Goal: Information Seeking & Learning: Learn about a topic

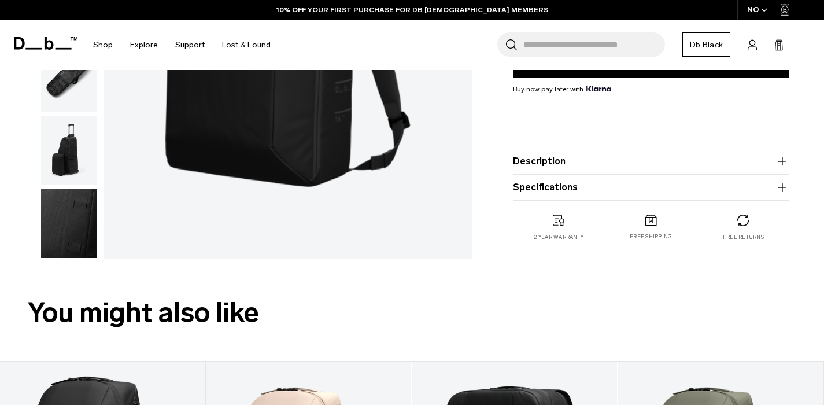
scroll to position [30, 0]
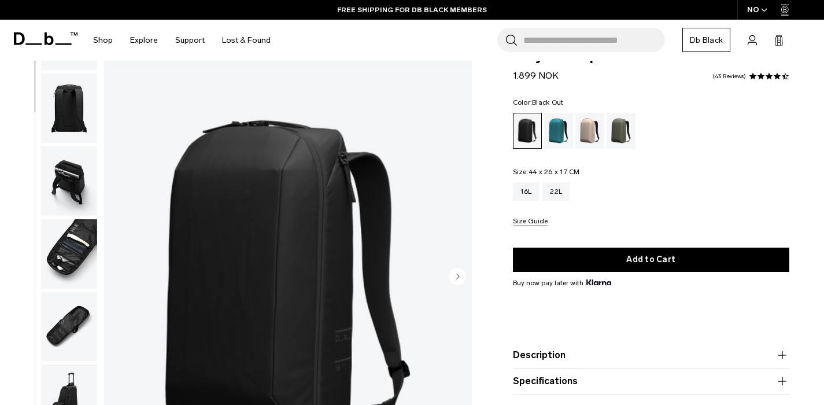
click at [76, 231] on img "button" at bounding box center [69, 253] width 56 height 69
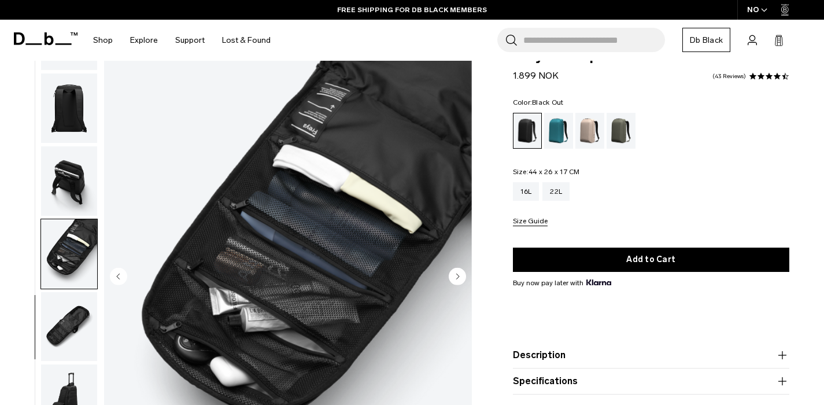
click at [65, 182] on img "button" at bounding box center [69, 180] width 56 height 69
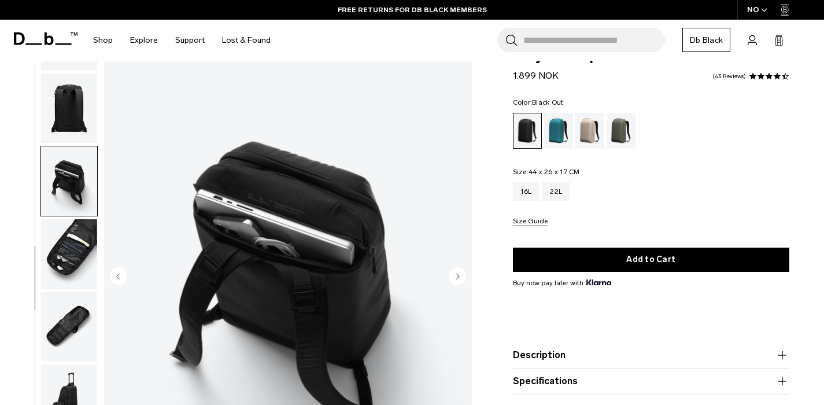
click at [61, 120] on img "button" at bounding box center [69, 107] width 56 height 69
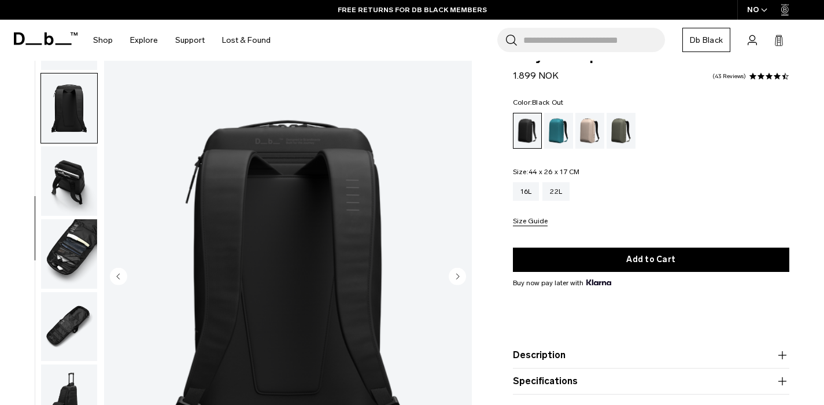
click at [53, 243] on img "button" at bounding box center [69, 253] width 56 height 69
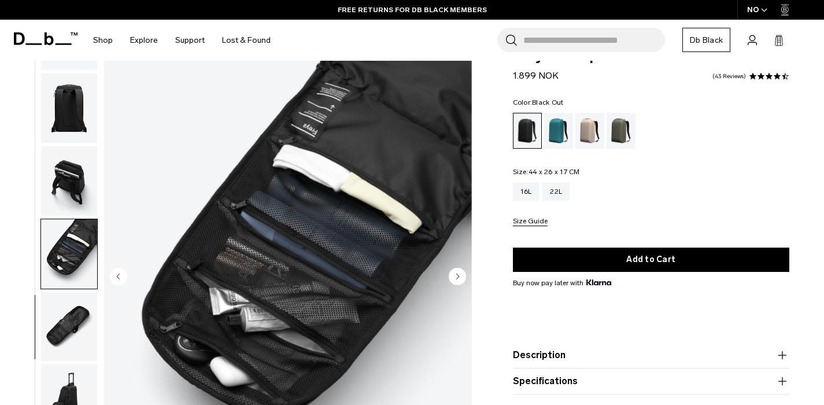
click at [57, 318] on img "button" at bounding box center [69, 326] width 56 height 69
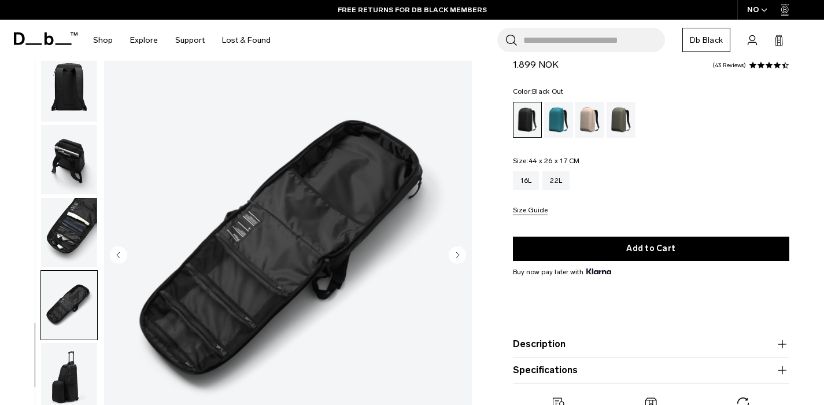
scroll to position [112, 0]
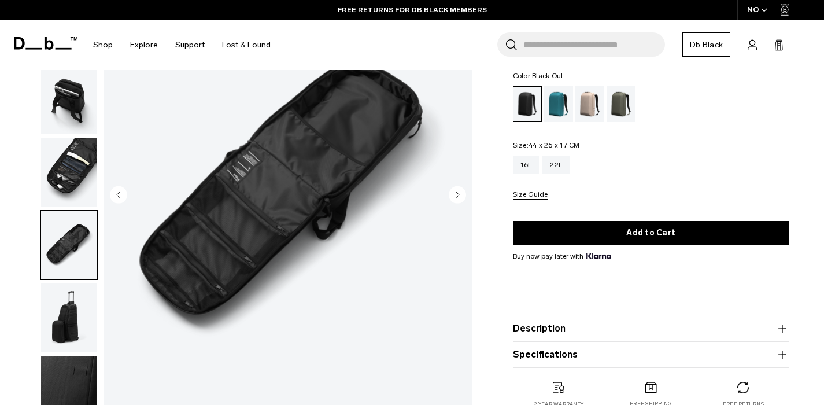
click at [64, 322] on img "button" at bounding box center [69, 317] width 56 height 69
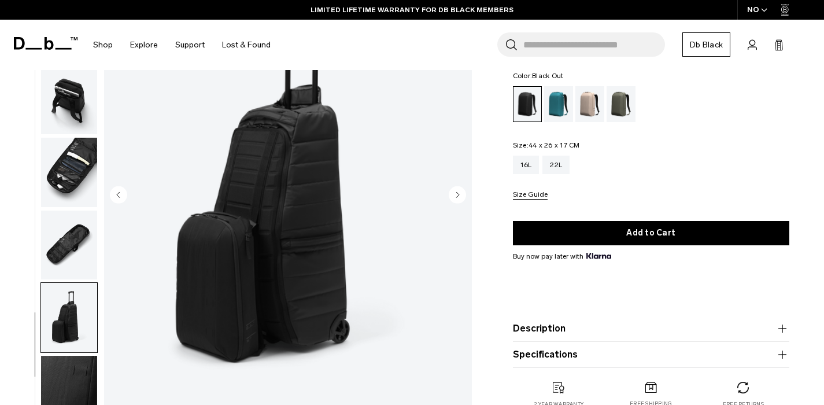
click at [75, 380] on img "button" at bounding box center [69, 390] width 56 height 69
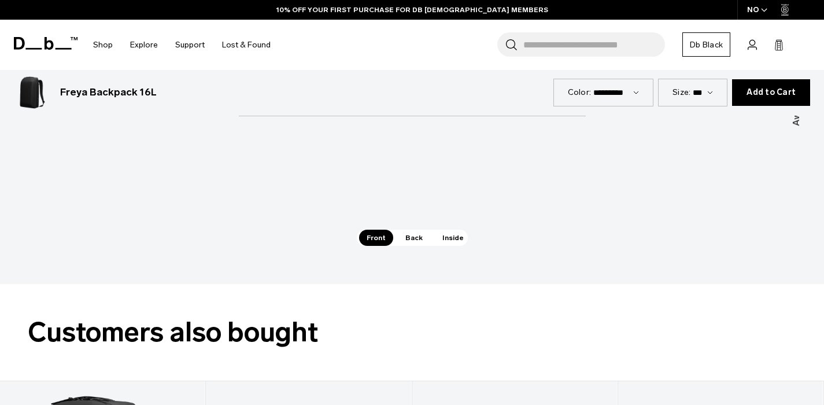
scroll to position [1633, 0]
click at [399, 241] on span "Back" at bounding box center [414, 238] width 32 height 16
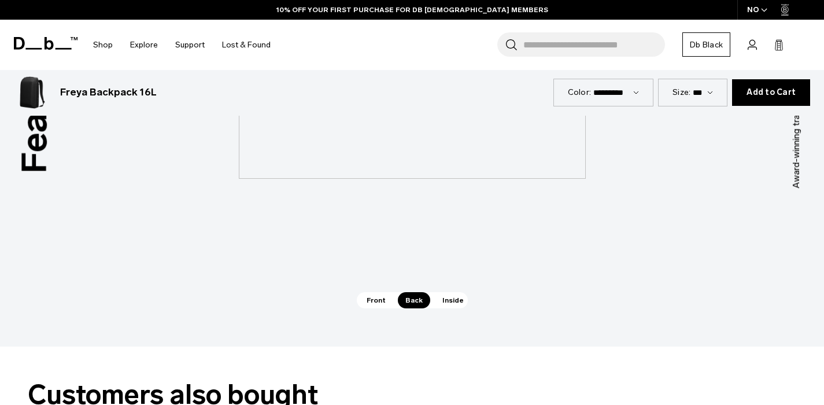
scroll to position [1404, 0]
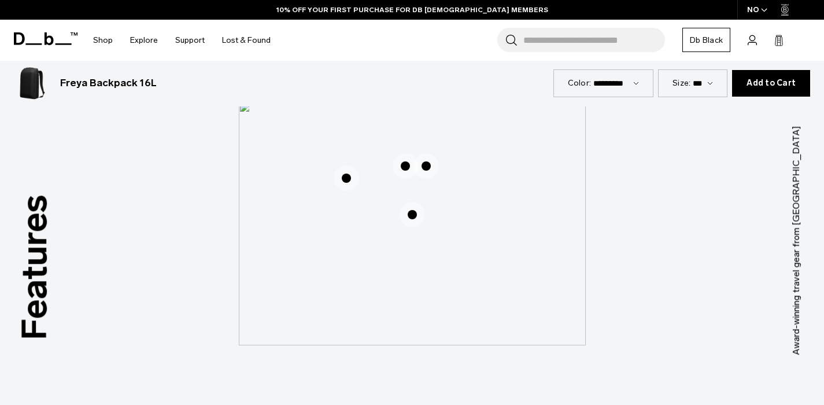
click at [415, 216] on span "2 / 3" at bounding box center [412, 214] width 25 height 25
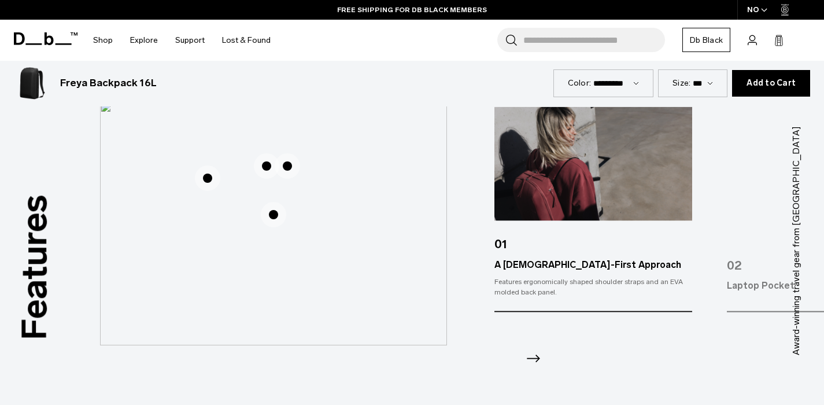
click at [416, 218] on img "2 / 3" at bounding box center [273, 223] width 347 height 244
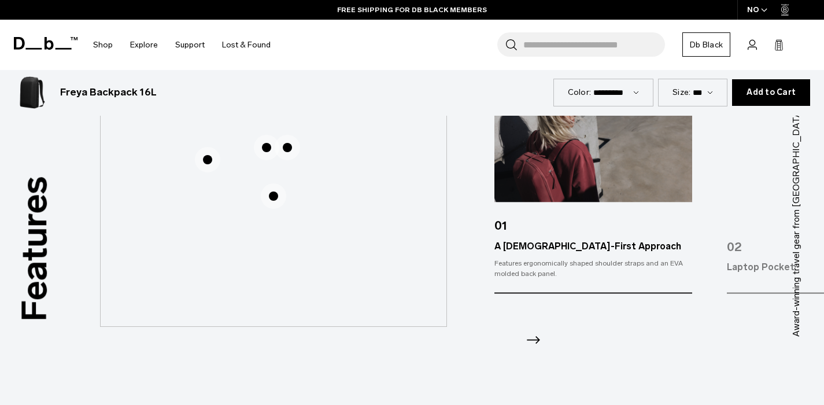
scroll to position [1423, 0]
drag, startPoint x: 710, startPoint y: 245, endPoint x: 721, endPoint y: 241, distance: 11.7
click at [712, 244] on div "01 A [DEMOGRAPHIC_DATA]-First Approach Features ergonomically shaped shoulder s…" at bounding box center [660, 222] width 330 height 268
click at [728, 239] on div "02" at bounding box center [826, 241] width 198 height 37
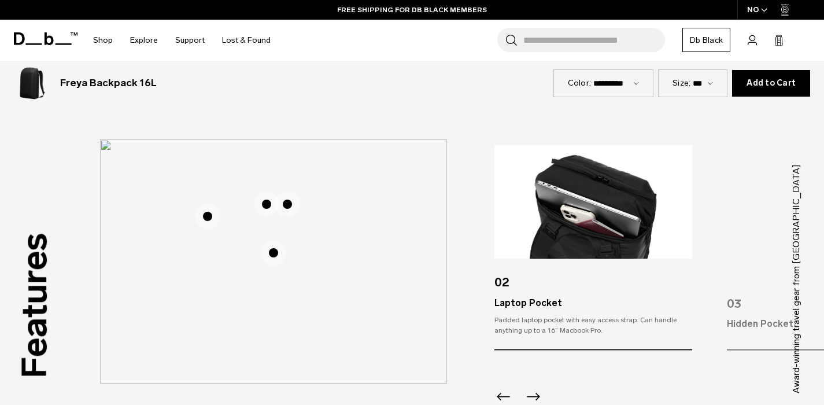
scroll to position [1319, 0]
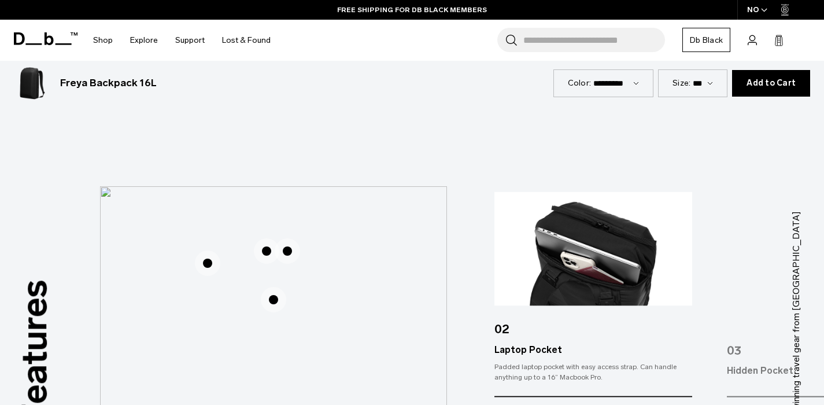
click at [748, 236] on img at bounding box center [826, 249] width 198 height 114
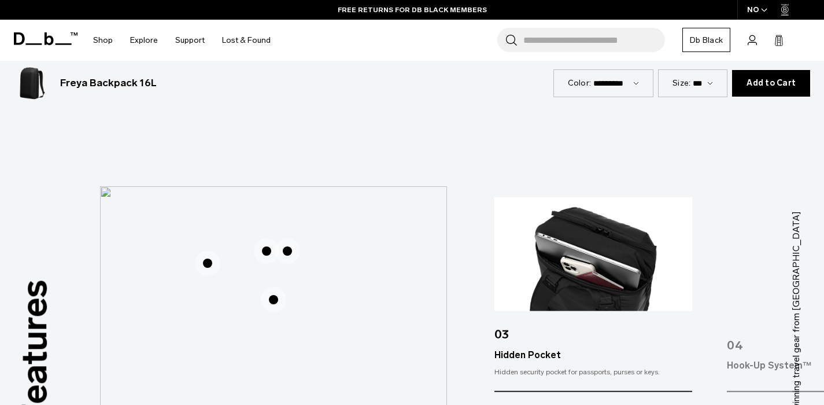
click at [772, 299] on img at bounding box center [826, 254] width 198 height 114
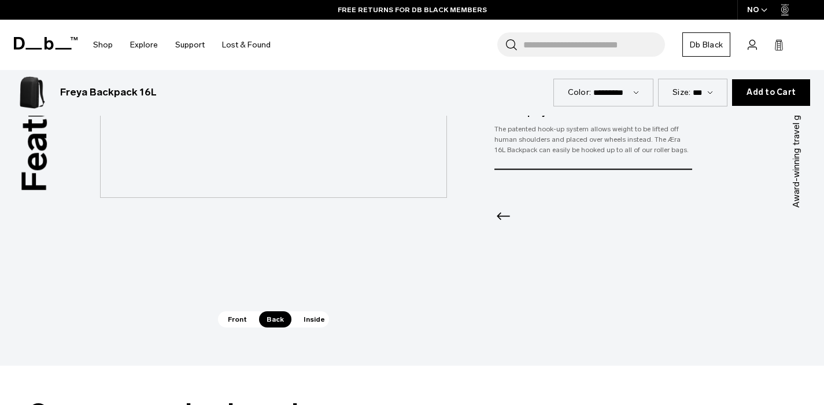
scroll to position [1684, 0]
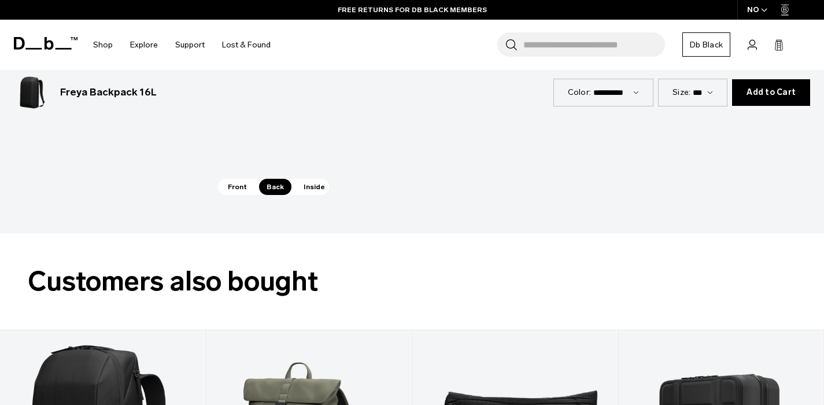
click at [307, 192] on span "Inside" at bounding box center [314, 187] width 36 height 16
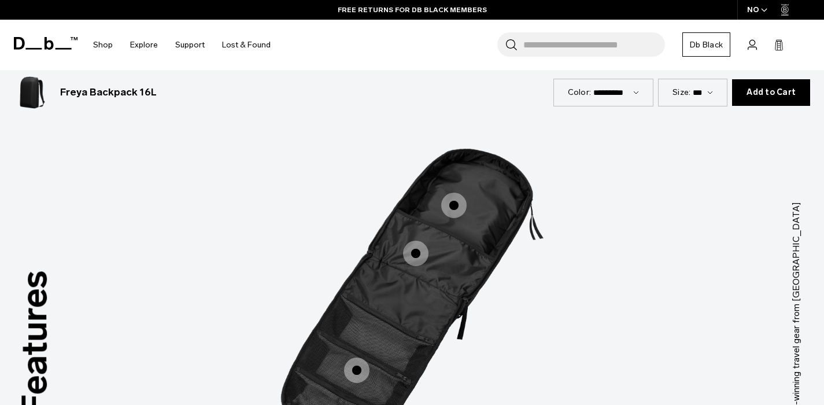
scroll to position [1328, 0]
click at [463, 212] on label "Easy Access" at bounding box center [454, 205] width 28 height 28
click at [418, 251] on span "3 / 3" at bounding box center [415, 252] width 25 height 25
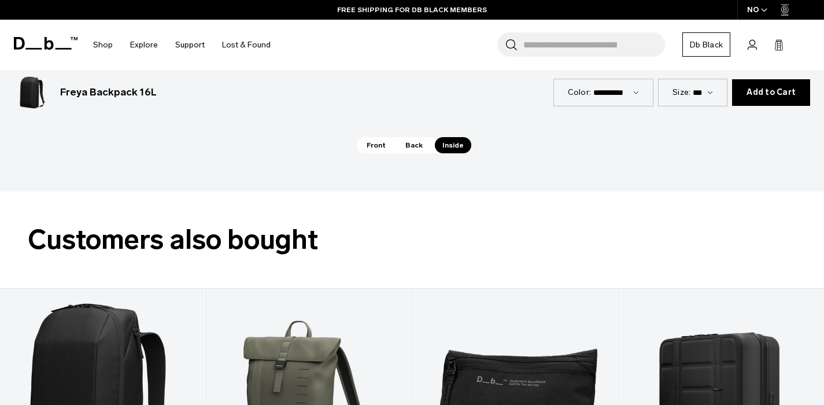
scroll to position [1459, 0]
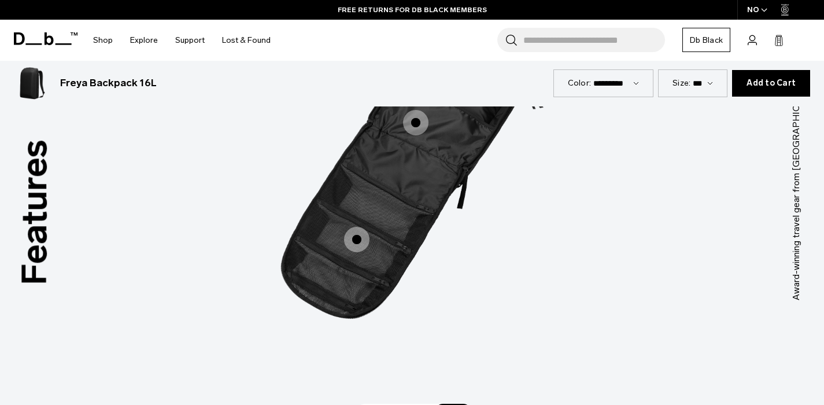
click at [354, 247] on span "3 / 3" at bounding box center [356, 239] width 25 height 25
click at [418, 131] on span "3 / 3" at bounding box center [415, 122] width 25 height 25
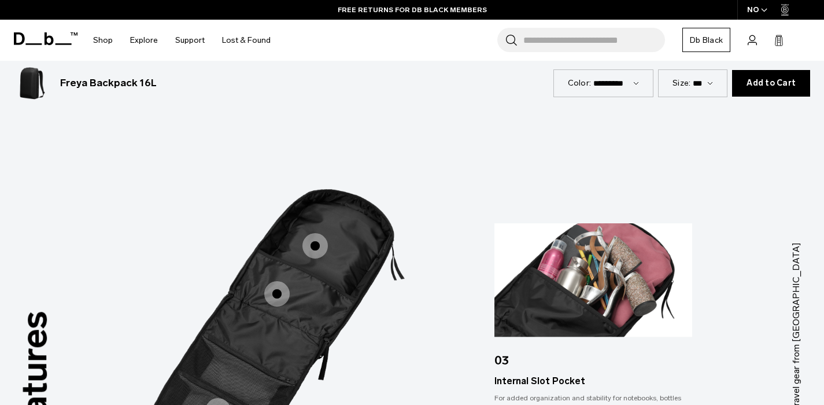
scroll to position [1318, 0]
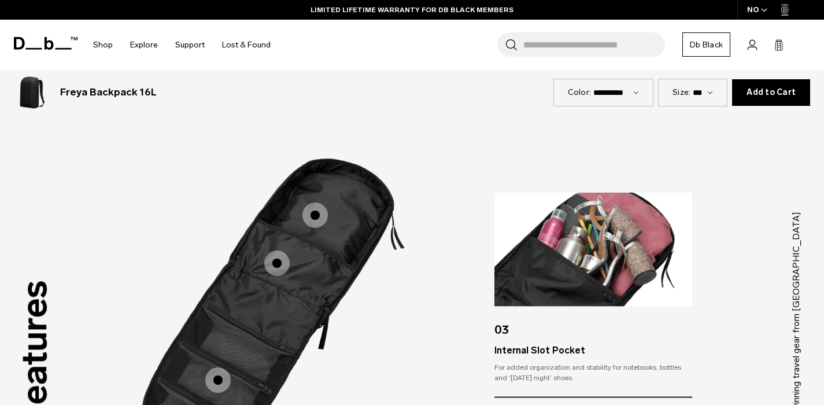
click at [314, 226] on span "3 / 3" at bounding box center [315, 214] width 25 height 25
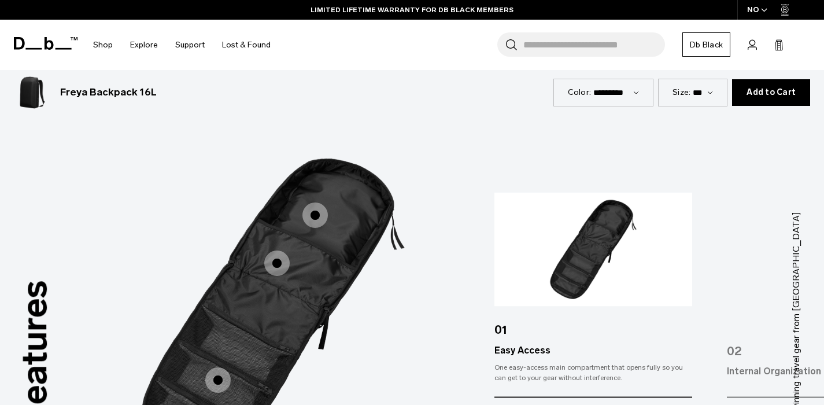
scroll to position [1395, 0]
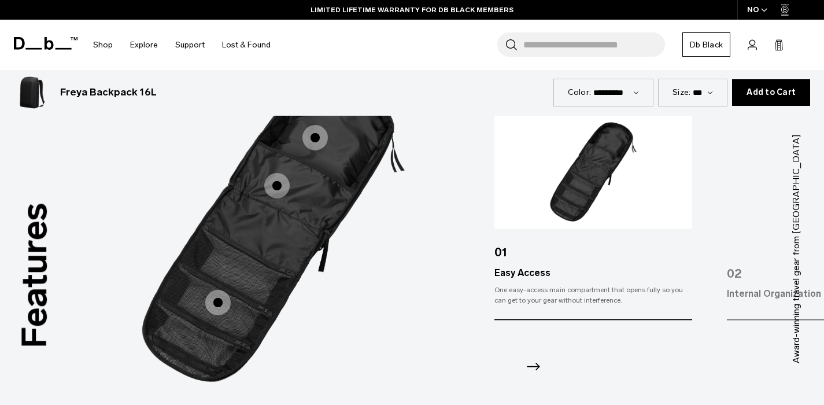
click at [215, 305] on span "3 / 3" at bounding box center [217, 302] width 25 height 25
